Goal: Transaction & Acquisition: Purchase product/service

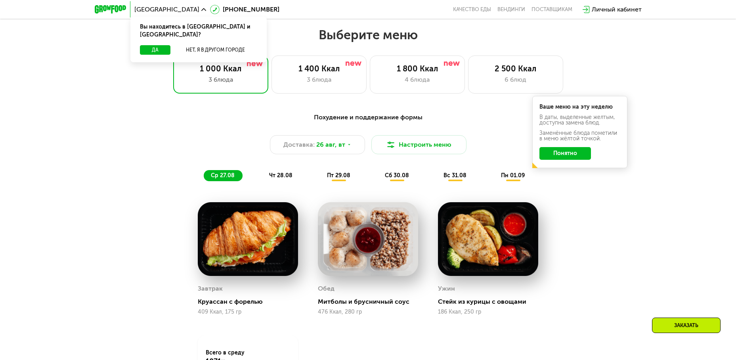
scroll to position [317, 0]
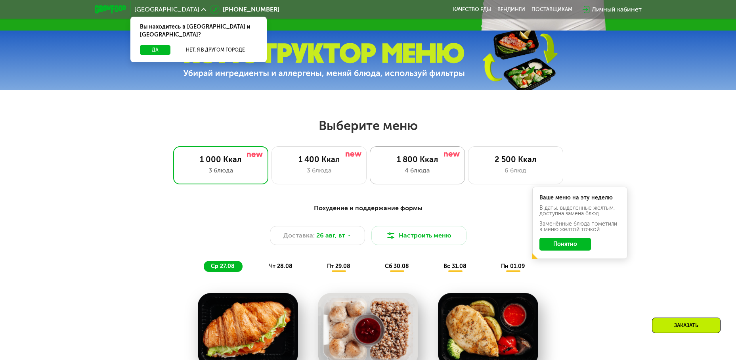
click at [436, 171] on div "4 блюда" at bounding box center [417, 171] width 78 height 10
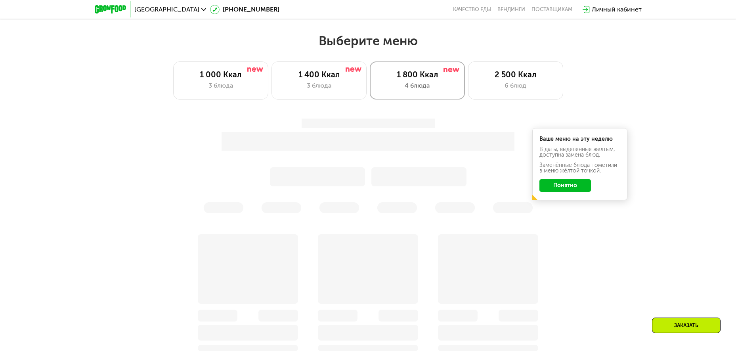
scroll to position [436, 0]
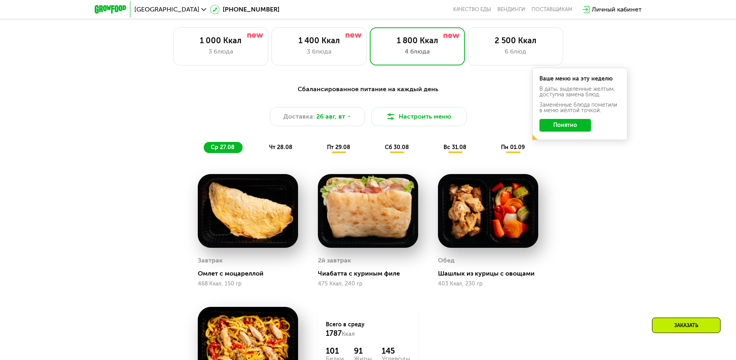
click at [562, 128] on button "Понятно" at bounding box center [565, 125] width 52 height 13
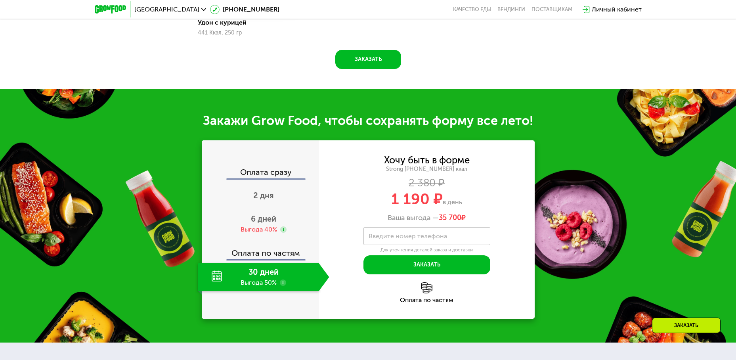
scroll to position [832, 0]
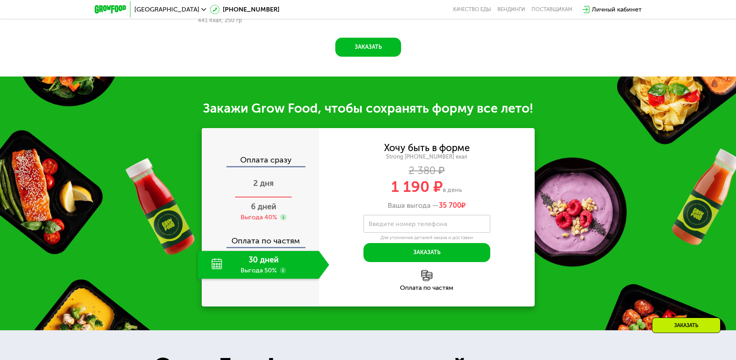
click at [261, 188] on span "2 дня" at bounding box center [263, 183] width 21 height 10
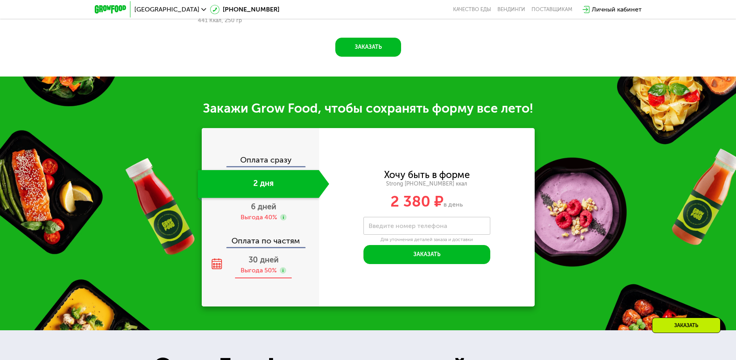
click at [268, 273] on div "Выгода 50%" at bounding box center [259, 270] width 36 height 9
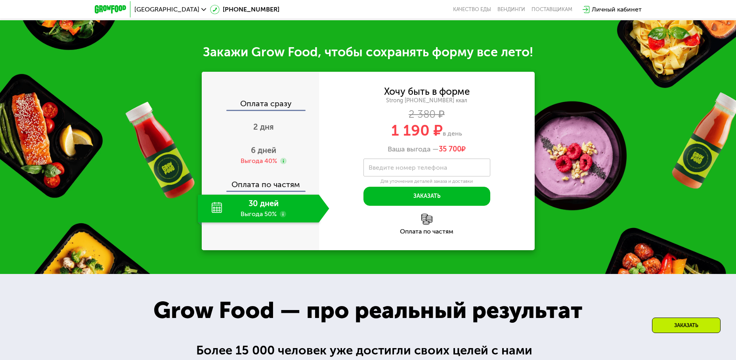
scroll to position [911, 0]
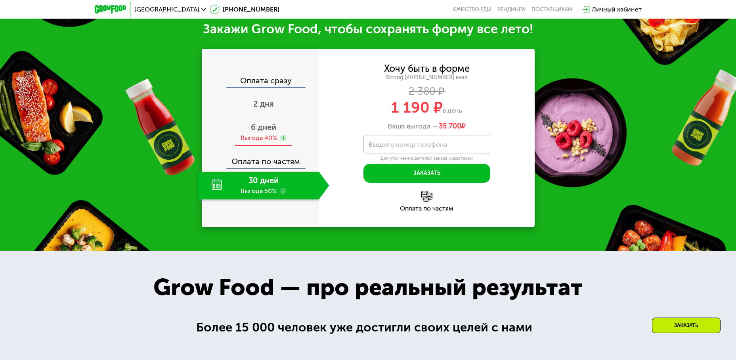
click at [271, 142] on div "Выгода 40%" at bounding box center [259, 138] width 36 height 9
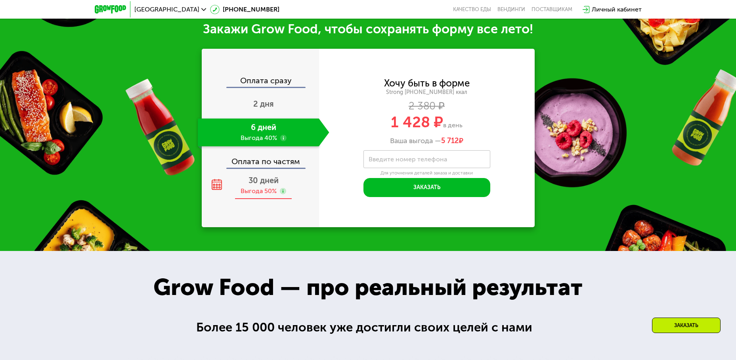
click at [267, 185] on span "30 дней" at bounding box center [263, 181] width 30 height 10
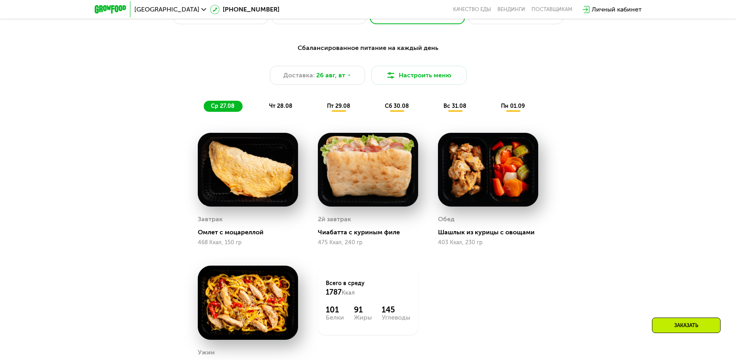
scroll to position [476, 0]
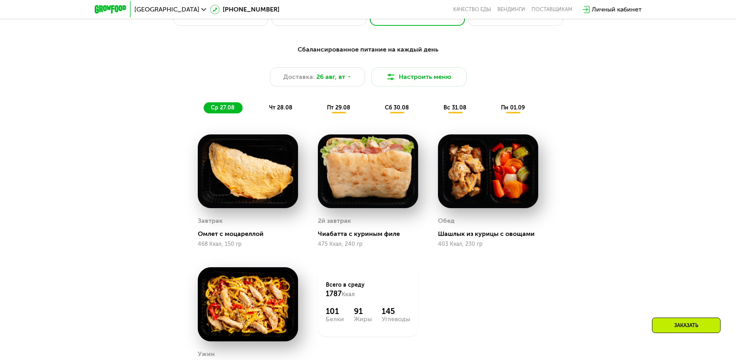
click at [320, 109] on div "чт 28.08" at bounding box center [339, 107] width 38 height 11
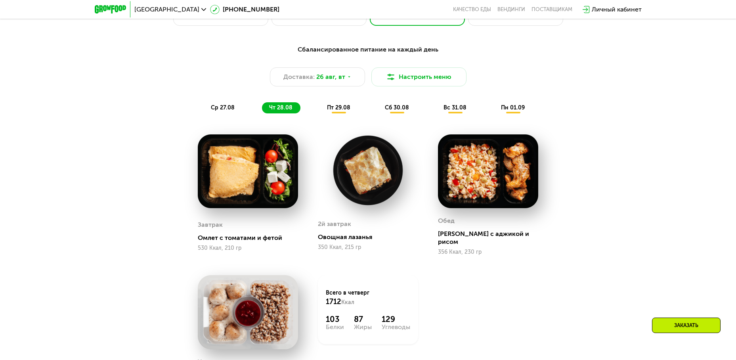
click at [327, 111] on span "пт 29.08" at bounding box center [338, 107] width 23 height 7
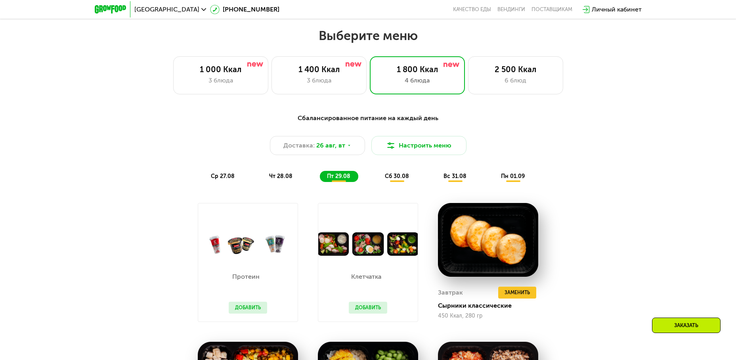
scroll to position [277, 0]
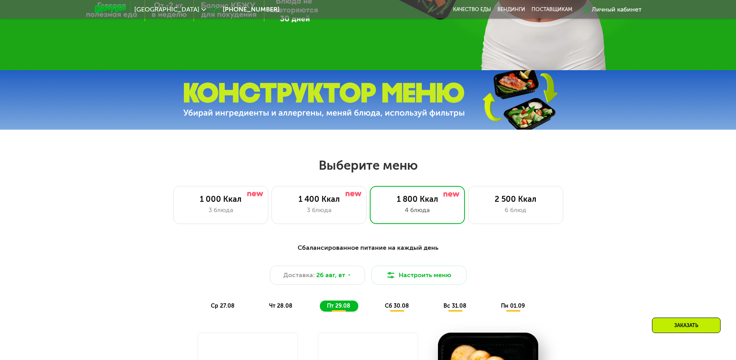
click at [504, 308] on span "пн 01.09" at bounding box center [513, 305] width 24 height 7
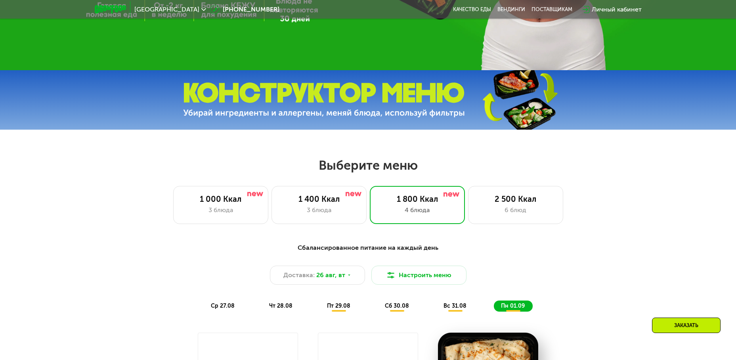
click at [462, 309] on span "вс 31.08" at bounding box center [454, 305] width 23 height 7
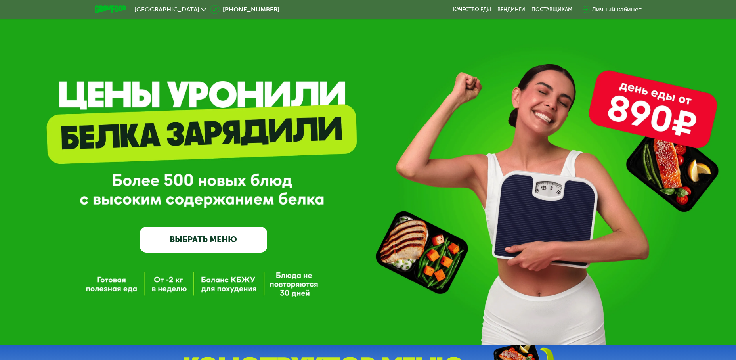
scroll to position [0, 0]
